Goal: Entertainment & Leisure: Consume media (video, audio)

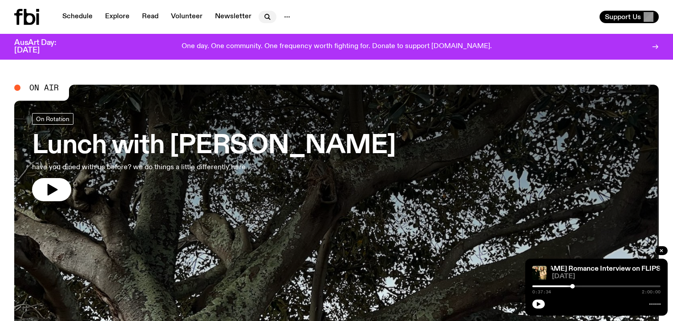
click at [256, 18] on nav "Schedule Explore Read Volunteer Newsletter" at bounding box center [176, 17] width 239 height 12
click at [268, 19] on icon "button" at bounding box center [269, 19] width 2 height 2
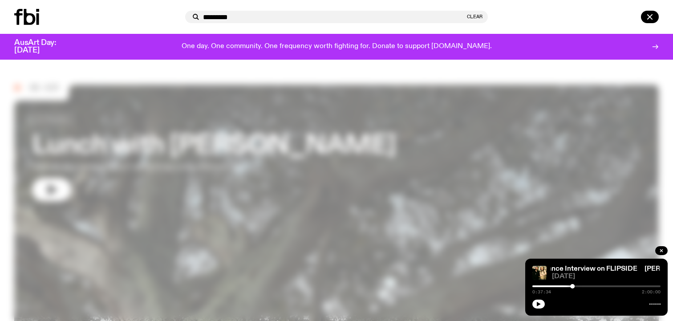
type input "*********"
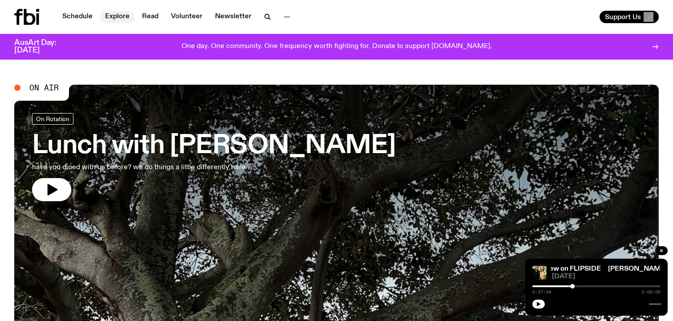
click at [116, 21] on link "Explore" at bounding box center [117, 17] width 35 height 12
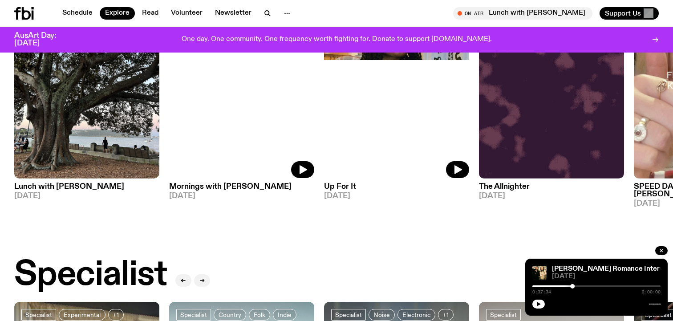
scroll to position [458, 0]
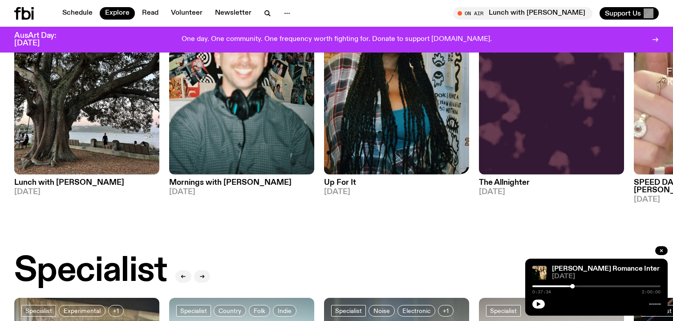
click at [356, 111] on img at bounding box center [396, 78] width 145 height 194
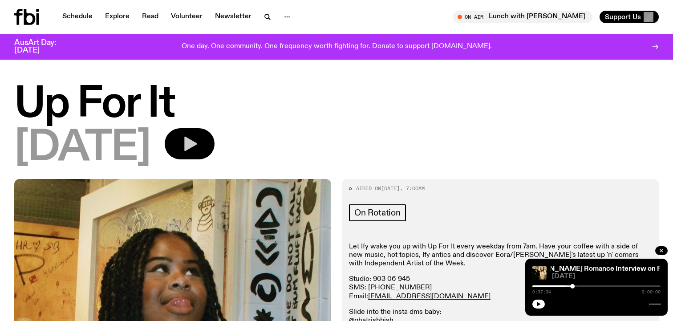
click at [212, 150] on button "button" at bounding box center [190, 143] width 50 height 31
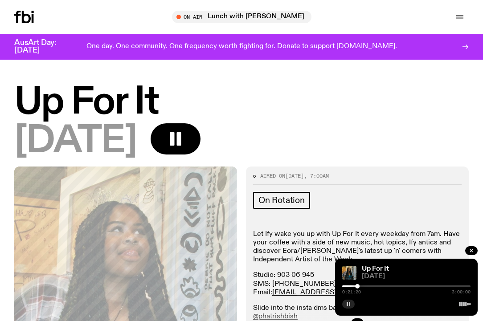
click at [345, 304] on button "button" at bounding box center [348, 304] width 12 height 9
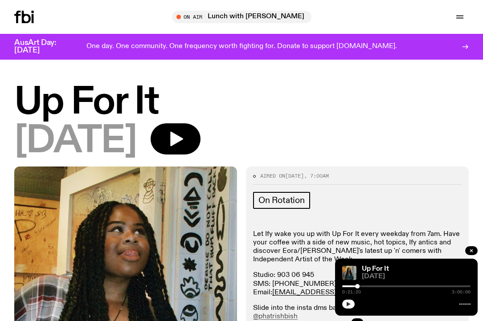
click at [350, 311] on div "Up For It [DATE] 0:21:20 3:00:00" at bounding box center [406, 287] width 142 height 57
click at [350, 303] on icon "button" at bounding box center [347, 303] width 5 height 5
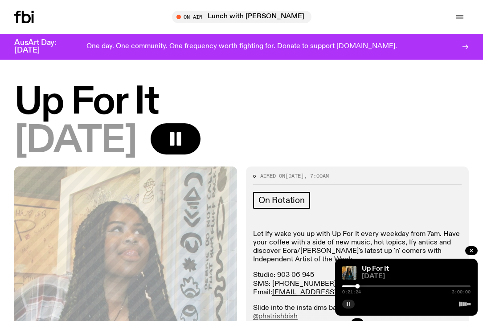
click at [347, 306] on rect "button" at bounding box center [346, 304] width 1 height 4
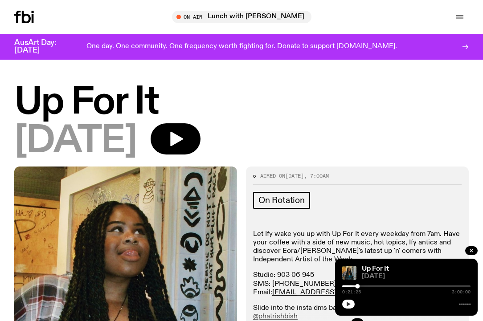
click at [350, 308] on button "button" at bounding box center [348, 304] width 12 height 9
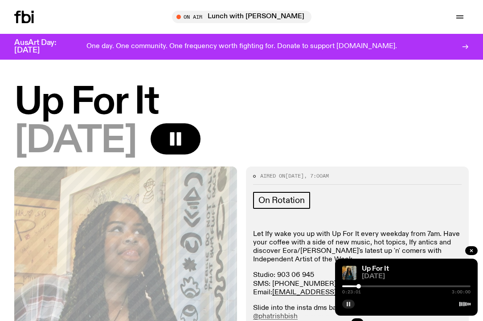
click at [349, 303] on rect "button" at bounding box center [349, 304] width 1 height 4
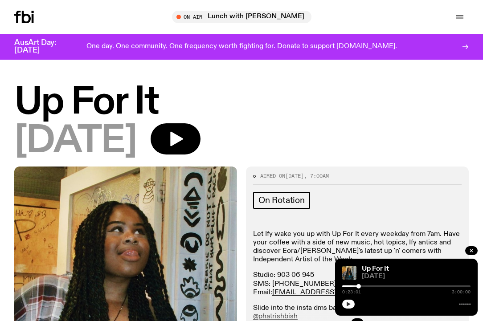
click at [347, 303] on icon "button" at bounding box center [348, 304] width 4 height 4
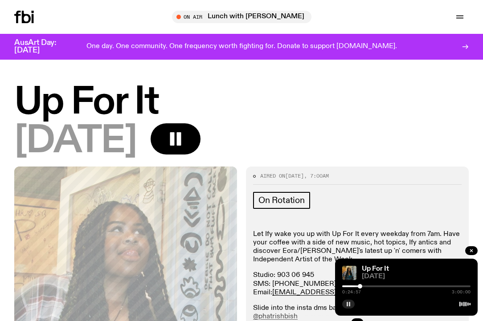
click at [347, 304] on rect "button" at bounding box center [346, 304] width 1 height 4
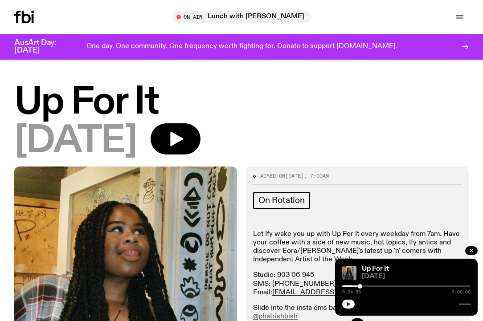
click at [353, 306] on div at bounding box center [406, 303] width 128 height 11
click at [349, 306] on icon "button" at bounding box center [347, 303] width 5 height 5
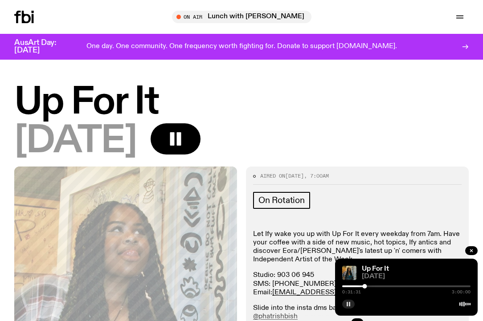
click at [372, 286] on div at bounding box center [406, 286] width 128 height 2
